Goal: Task Accomplishment & Management: Complete application form

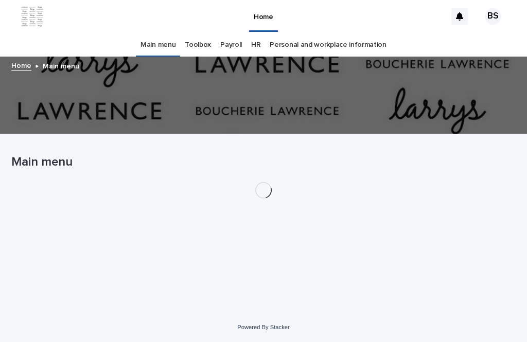
scroll to position [33, 0]
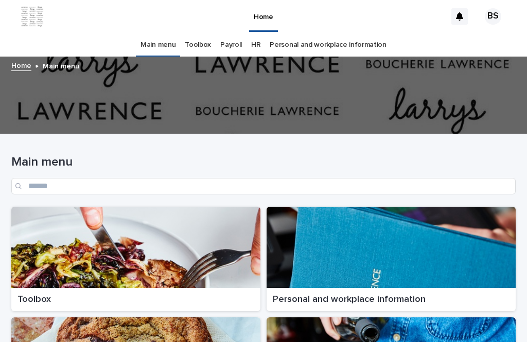
click at [182, 211] on div at bounding box center [135, 247] width 249 height 81
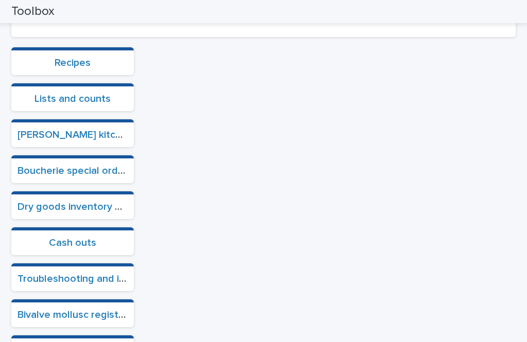
scroll to position [283, 0]
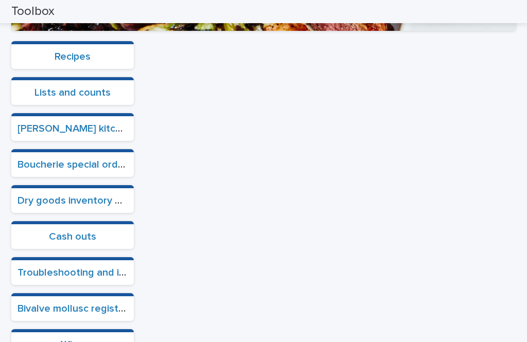
click at [85, 232] on link "Cash outs" at bounding box center [72, 237] width 47 height 10
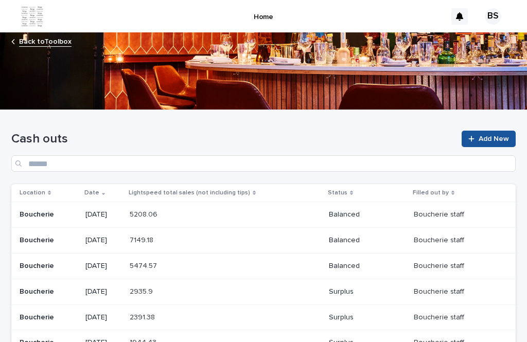
click at [509, 131] on link "Add New" at bounding box center [488, 139] width 54 height 16
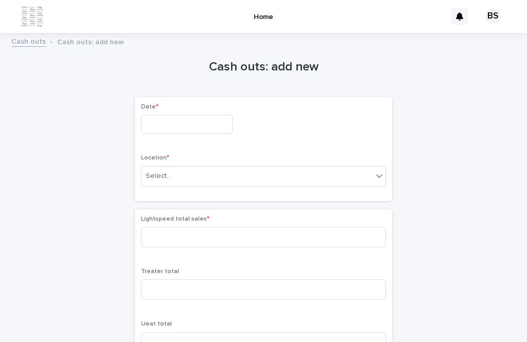
click at [193, 115] on input "text" at bounding box center [187, 124] width 92 height 19
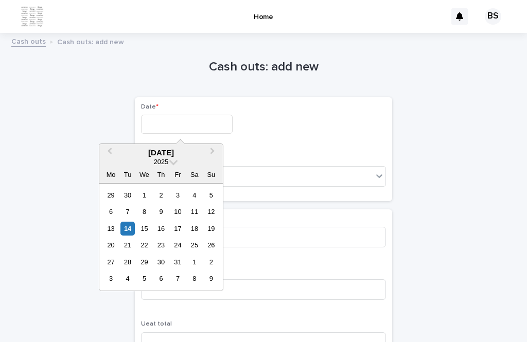
click at [180, 148] on div "[DATE]" at bounding box center [160, 152] width 123 height 9
click at [129, 222] on div "14" at bounding box center [127, 229] width 14 height 14
type input "**********"
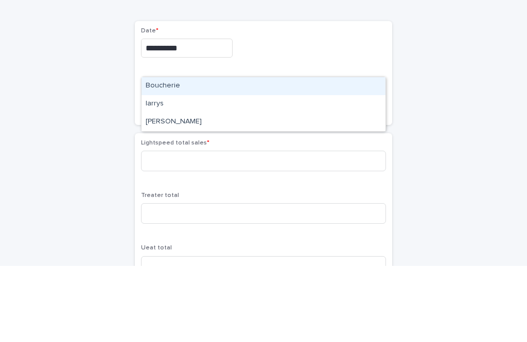
click at [204, 153] on div "Boucherie" at bounding box center [263, 162] width 244 height 18
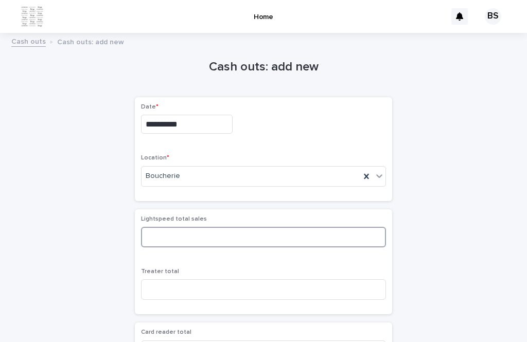
click at [238, 227] on input at bounding box center [263, 237] width 245 height 21
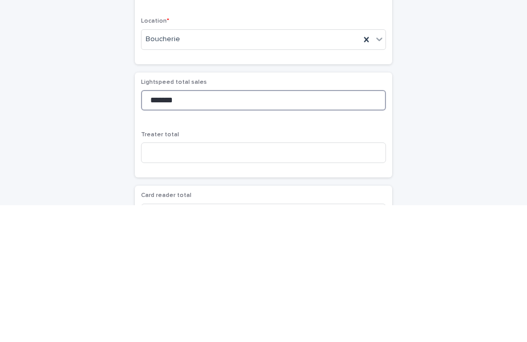
scroll to position [48, 0]
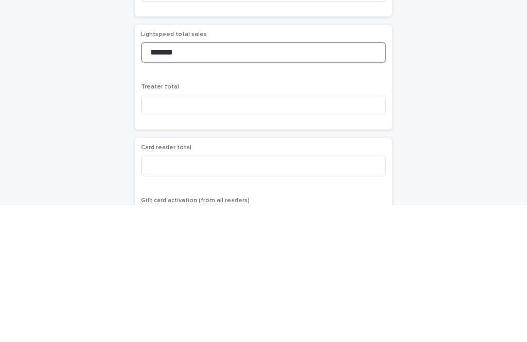
type input "*******"
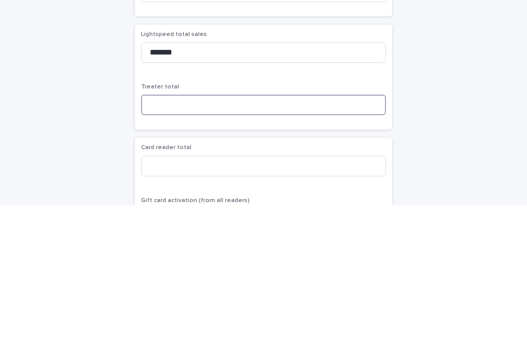
click at [318, 232] on input at bounding box center [263, 242] width 245 height 21
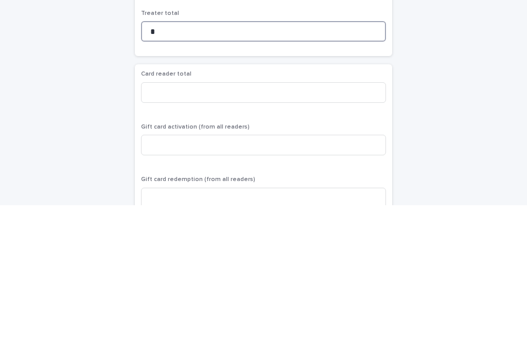
scroll to position [128, 0]
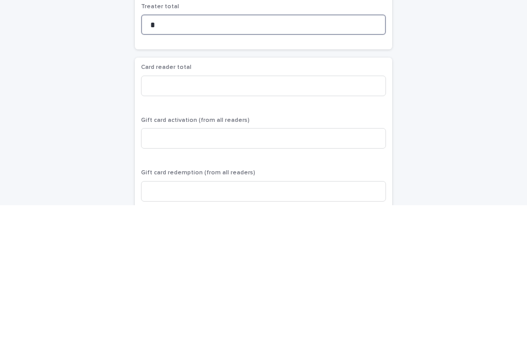
type input "*"
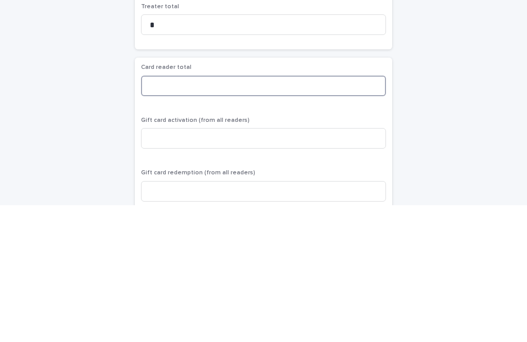
click at [308, 212] on input at bounding box center [263, 222] width 245 height 21
type input "*******"
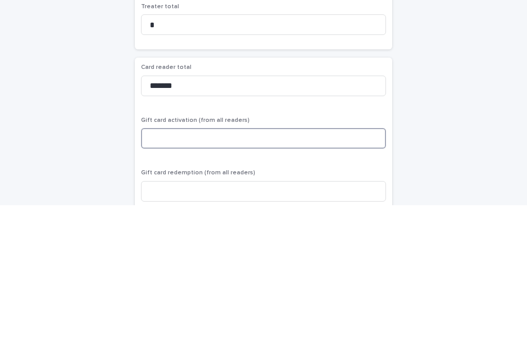
click at [206, 265] on input at bounding box center [263, 275] width 245 height 21
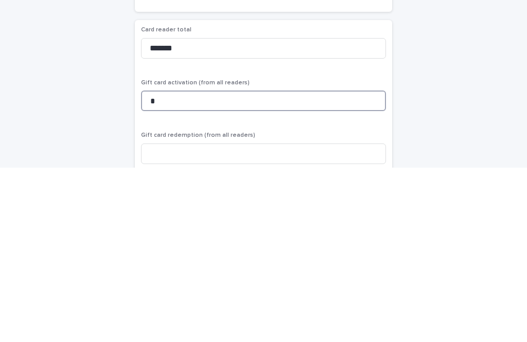
scroll to position [153, 0]
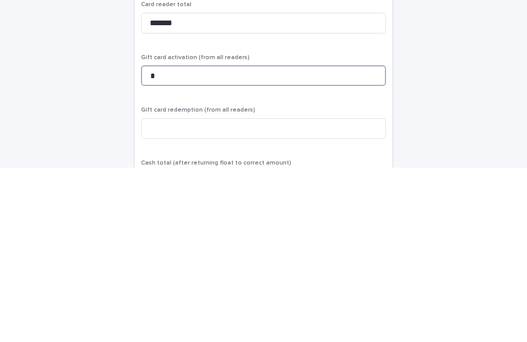
type input "*"
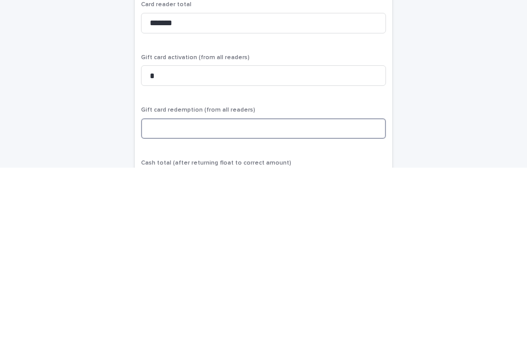
click at [268, 293] on input at bounding box center [263, 303] width 245 height 21
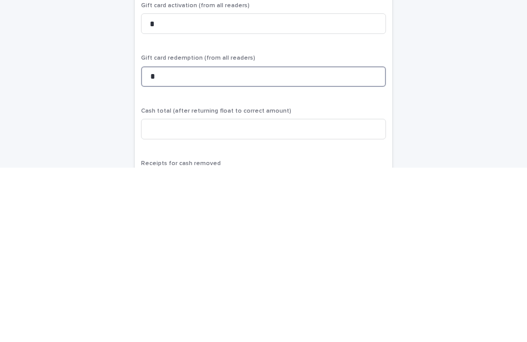
type input "*"
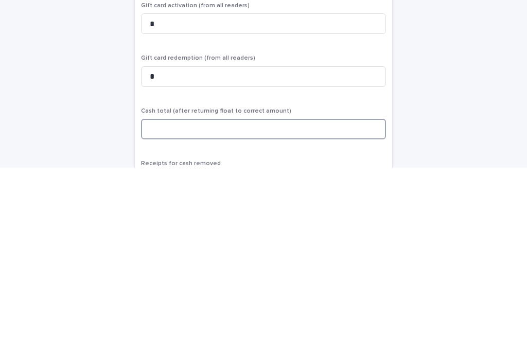
click at [297, 293] on input at bounding box center [263, 303] width 245 height 21
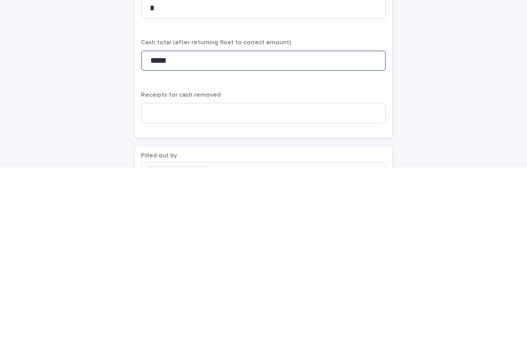
scroll to position [274, 0]
type input "*****"
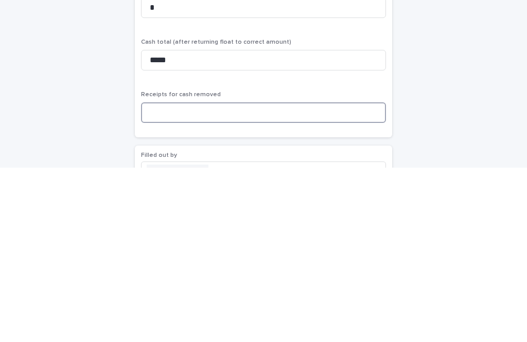
click at [323, 277] on input at bounding box center [263, 287] width 245 height 21
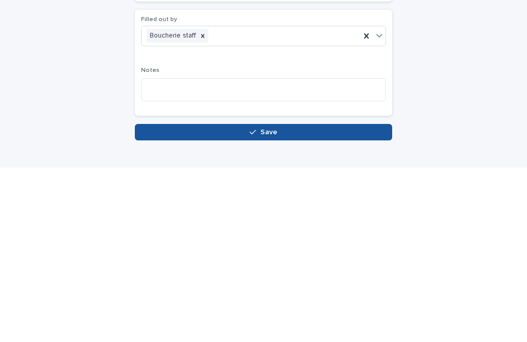
scroll to position [410, 0]
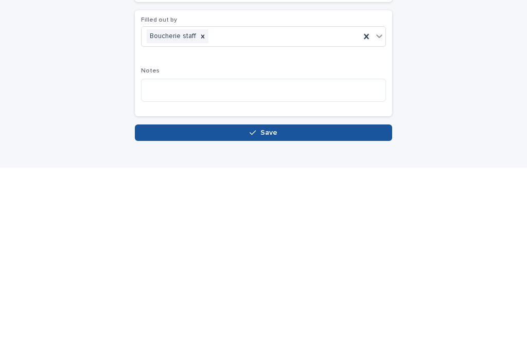
type input "*"
click at [360, 299] on button "Save" at bounding box center [263, 307] width 257 height 16
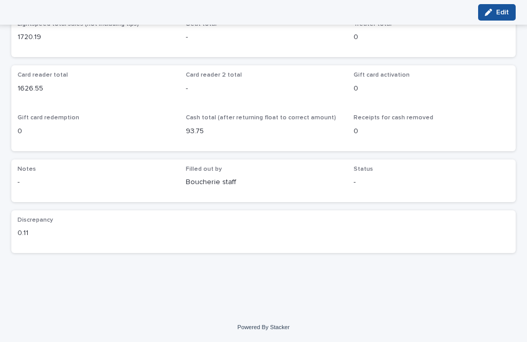
scroll to position [93, 0]
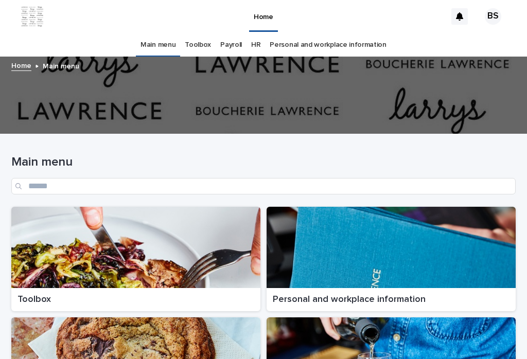
scroll to position [16, 0]
click at [179, 233] on div at bounding box center [135, 247] width 249 height 81
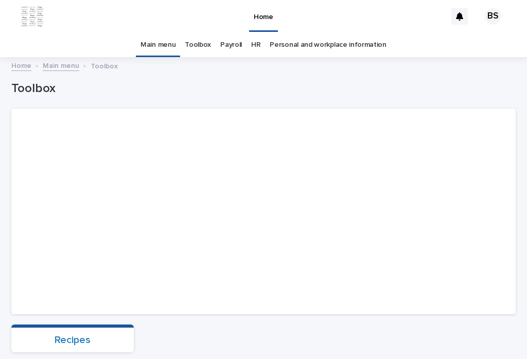
scroll to position [132, 0]
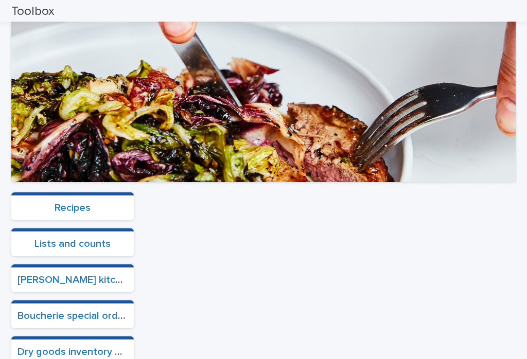
click at [87, 203] on link "Recipes" at bounding box center [73, 208] width 36 height 10
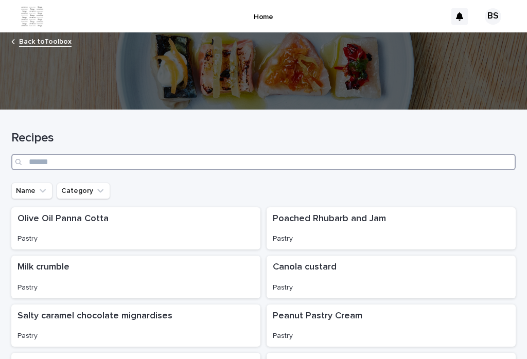
click at [230, 154] on input "Search" at bounding box center [263, 162] width 504 height 16
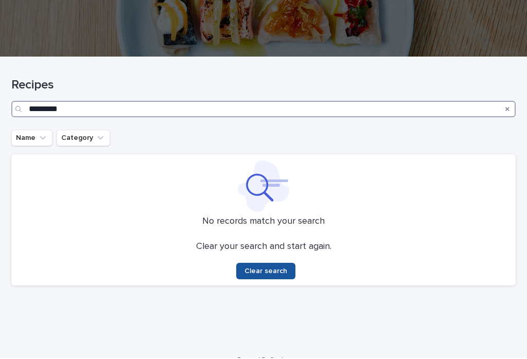
scroll to position [51, 0]
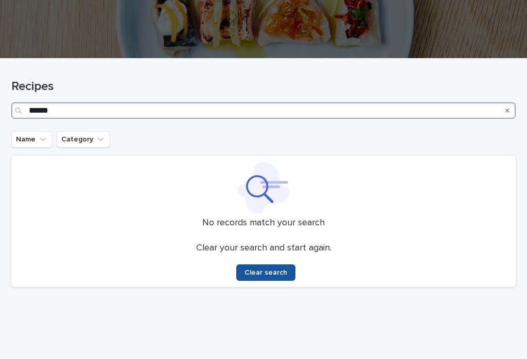
type input "*****"
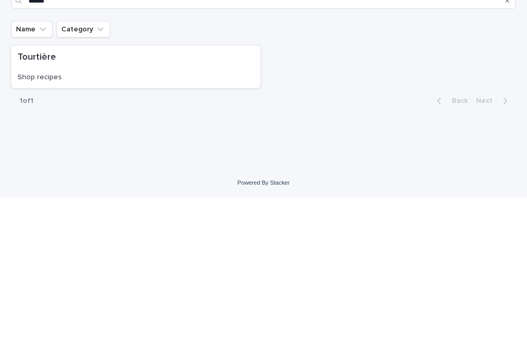
click at [188, 235] on p "Shop recipes" at bounding box center [135, 239] width 237 height 9
